Goal: Information Seeking & Learning: Learn about a topic

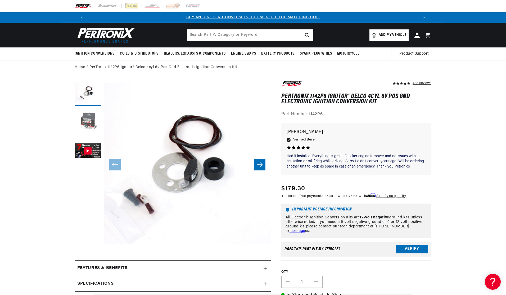
click at [91, 125] on button "Load image 2 in gallery view" at bounding box center [88, 122] width 26 height 26
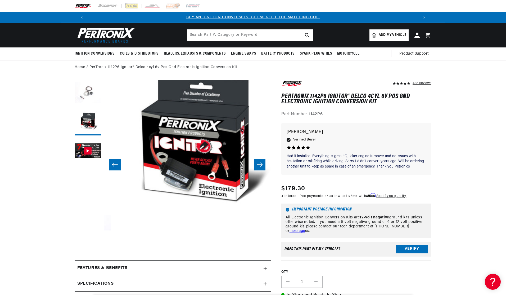
scroll to position [0, 167]
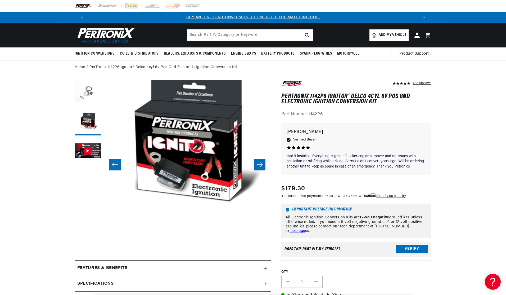
click at [91, 91] on button "Load image 1 in gallery view" at bounding box center [88, 93] width 26 height 26
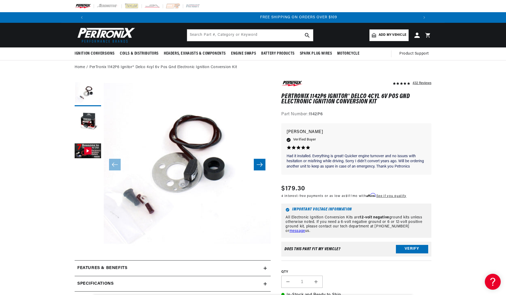
scroll to position [0, 662]
click at [226, 35] on input "text" at bounding box center [250, 35] width 126 height 12
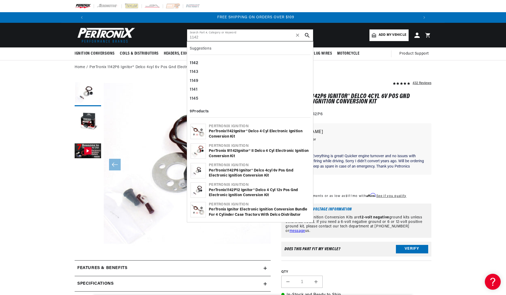
type input "1142"
click at [242, 129] on div "PerTronix 1142 Ignitor® Delco 4 cyl Electronic Ignition Conversion Kit" at bounding box center [259, 134] width 101 height 10
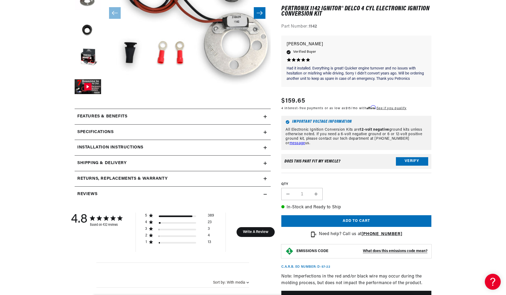
scroll to position [159, 0]
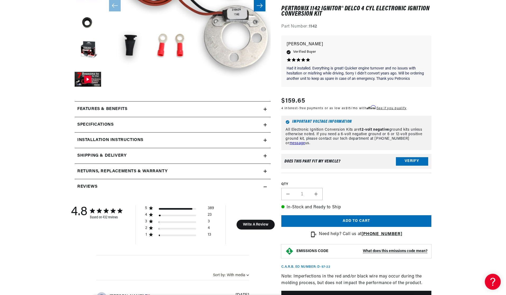
click at [135, 109] on div "Features & Benefits" at bounding box center [169, 109] width 189 height 7
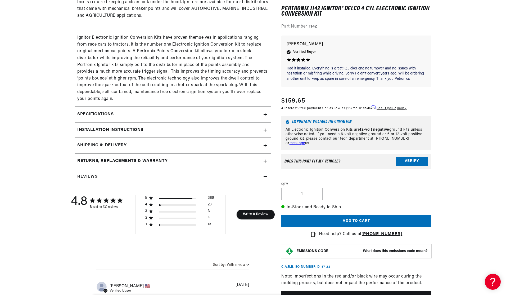
scroll to position [0, 662]
click at [102, 117] on h2 "Specifications" at bounding box center [95, 114] width 36 height 7
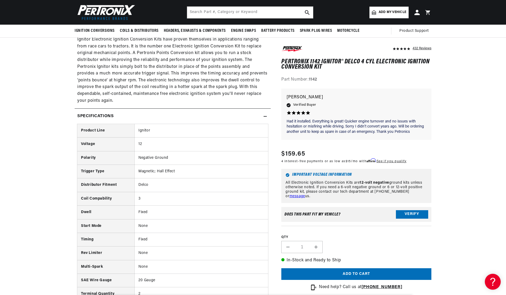
scroll to position [344, 0]
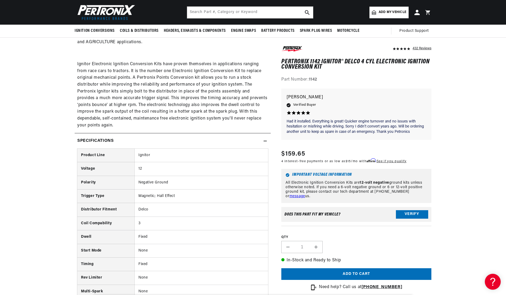
click at [90, 139] on h2 "Specifications" at bounding box center [95, 140] width 36 height 7
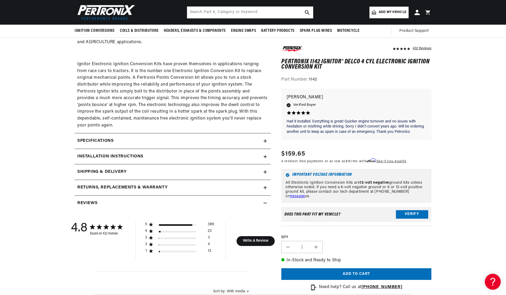
click at [97, 153] on summary "Installation instructions" at bounding box center [173, 156] width 196 height 15
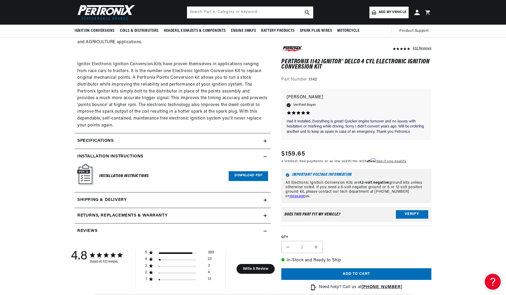
click at [243, 178] on link "Download PDF" at bounding box center [248, 176] width 39 height 10
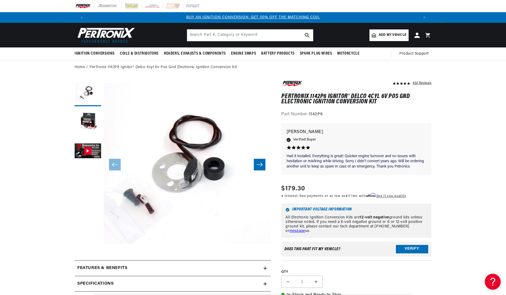
click at [87, 264] on button "Open media 1 in modal" at bounding box center [87, 264] width 0 height 0
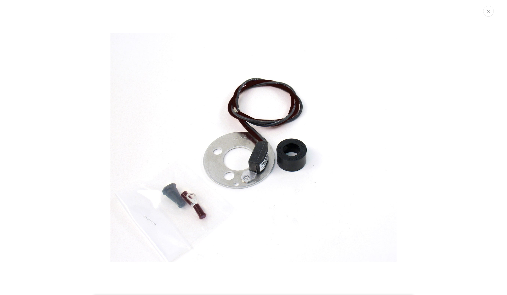
click at [254, 136] on img "Media gallery" at bounding box center [253, 147] width 286 height 286
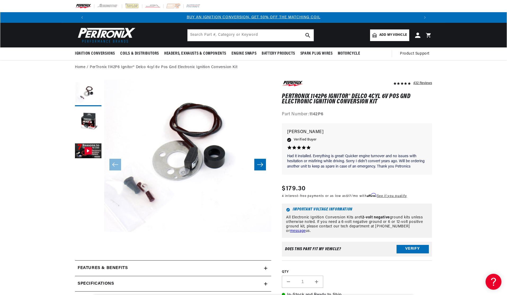
scroll to position [17, 0]
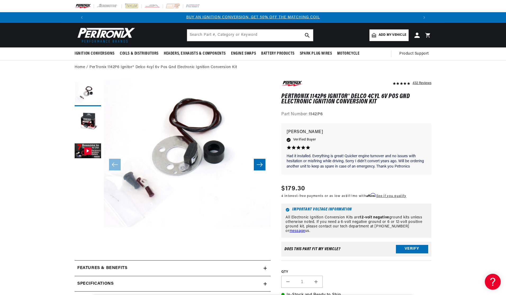
click at [87, 247] on button "Open media 1 in modal" at bounding box center [87, 247] width 0 height 0
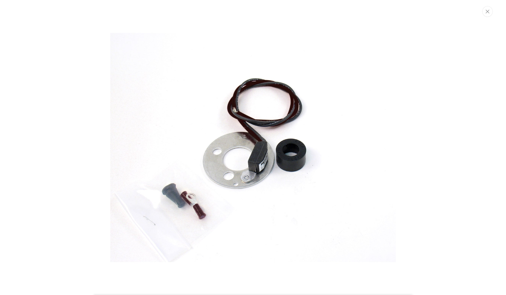
scroll to position [0, 331]
click at [491, 12] on button "Close" at bounding box center [488, 11] width 11 height 11
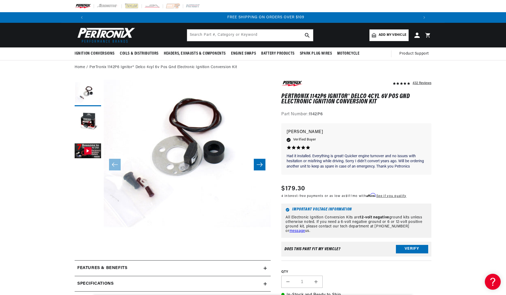
scroll to position [0, 662]
click at [89, 126] on button "Load image 2 in gallery view" at bounding box center [88, 122] width 26 height 26
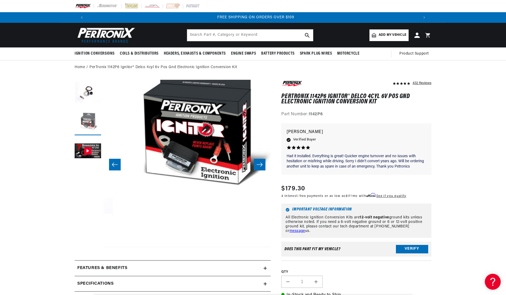
scroll to position [17, 167]
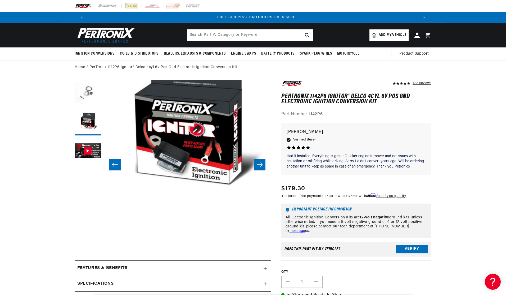
click at [78, 92] on button "Load image 1 in gallery view" at bounding box center [88, 93] width 26 height 26
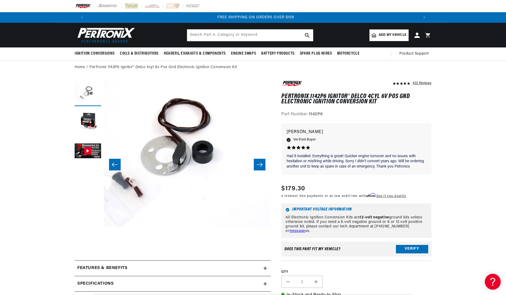
scroll to position [17, 0]
